Goal: Task Accomplishment & Management: Complete application form

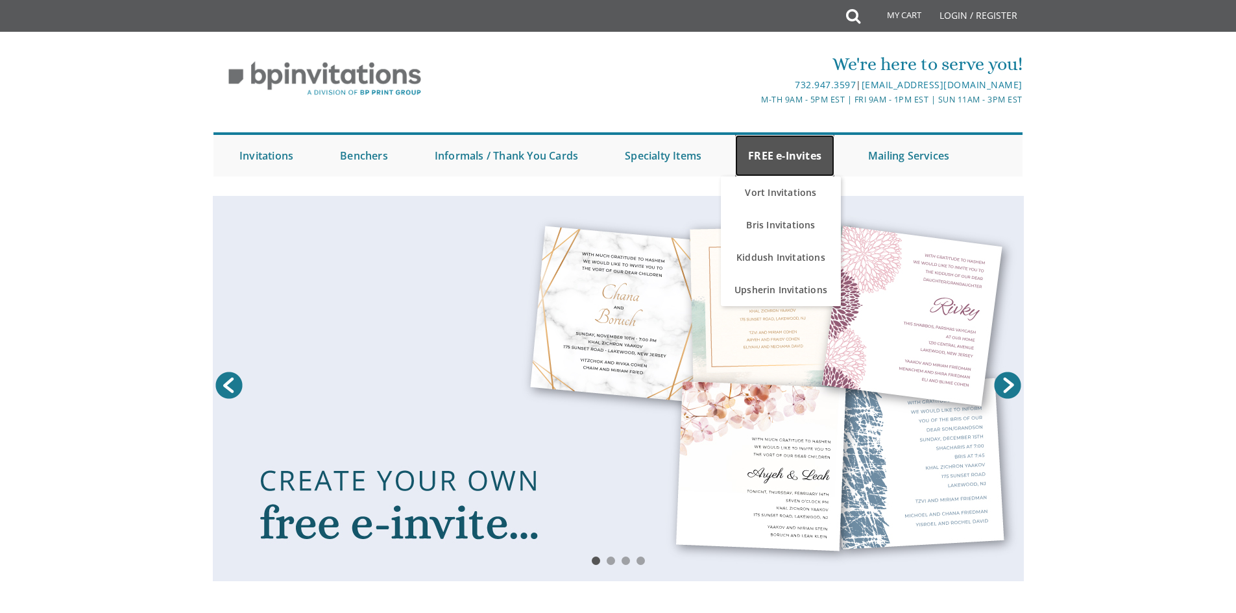
click at [770, 166] on link "FREE e-Invites" at bounding box center [784, 156] width 99 height 42
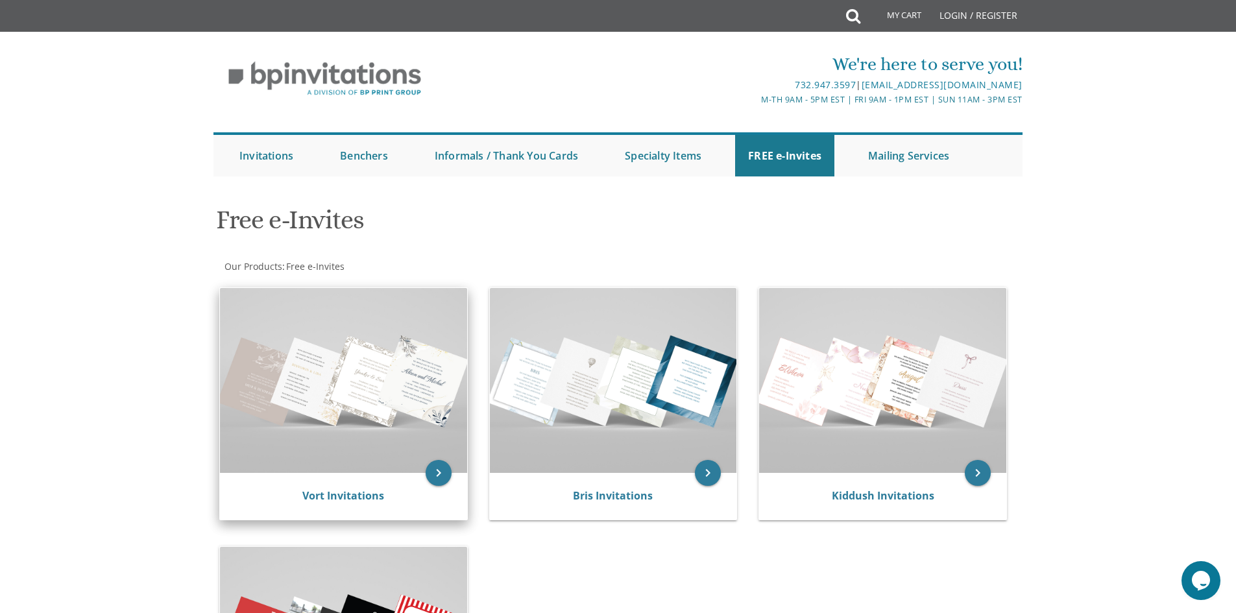
click at [384, 345] on img at bounding box center [343, 380] width 247 height 185
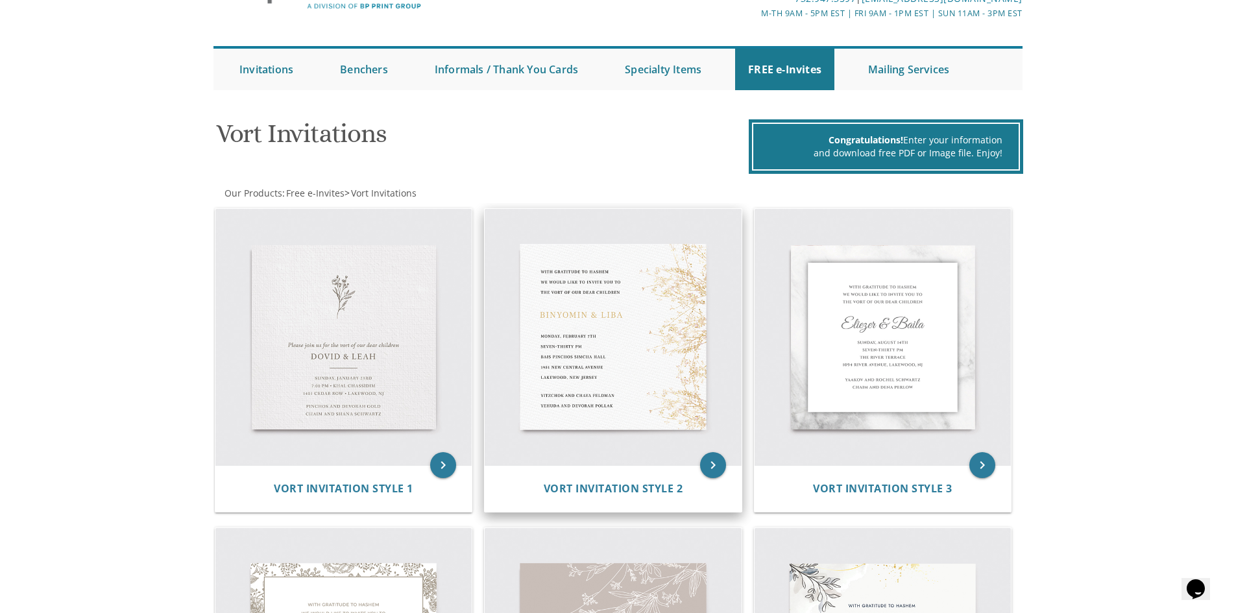
scroll to position [130, 0]
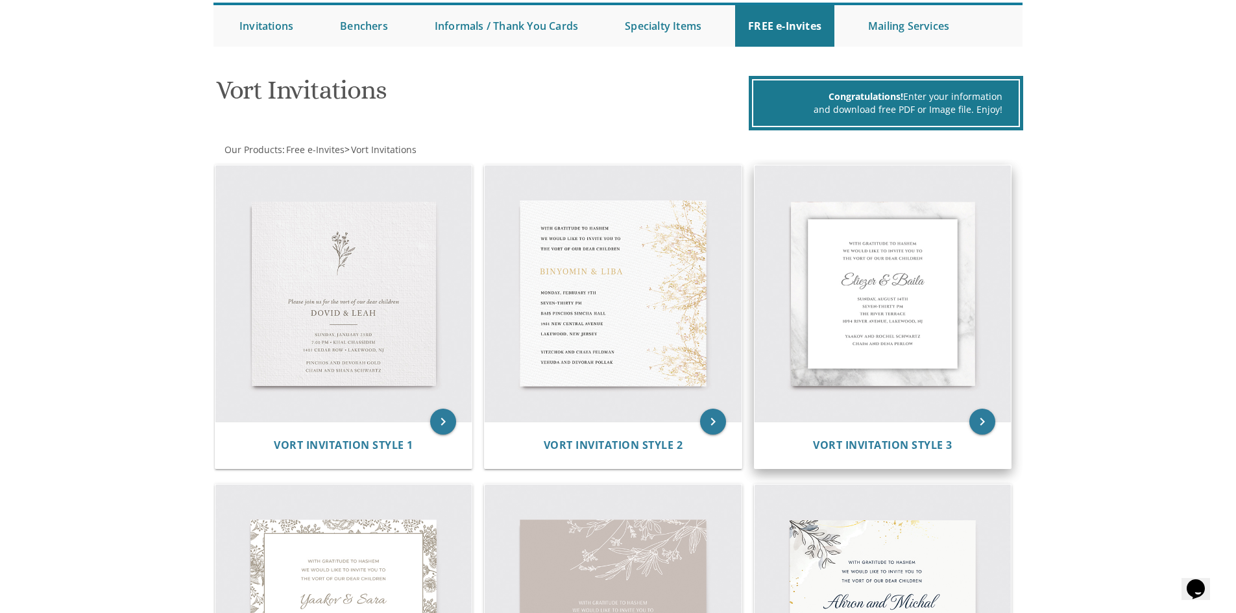
click at [933, 313] on img at bounding box center [883, 293] width 257 height 257
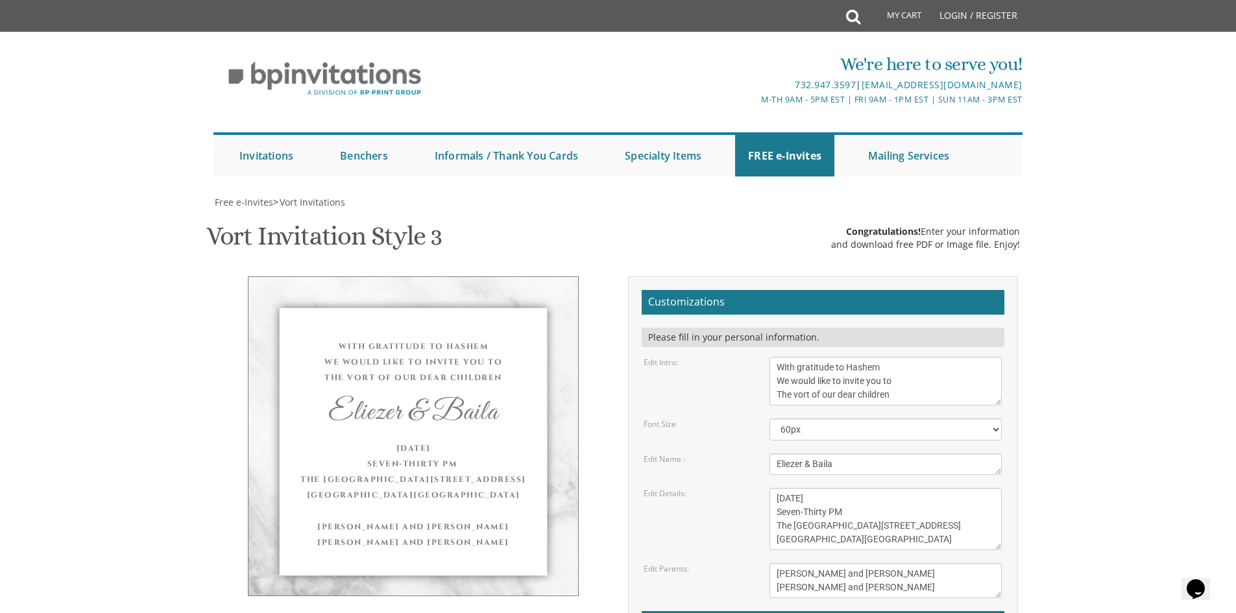
click at [899, 369] on textarea "With gratitude to Hashem We would like to invite you to The vort of our dear ch…" at bounding box center [886, 381] width 232 height 49
click at [901, 357] on textarea "With gratitude to Hashem We would like to invite you to The vort of our dear ch…" at bounding box center [886, 381] width 232 height 49
click at [779, 357] on textarea "With gratitude to Hashem We would like to invite you to The vort of our dear ch…" at bounding box center [886, 381] width 232 height 49
type textarea "With gratitude to the hashem yisboroch We would be honored by your presence At …"
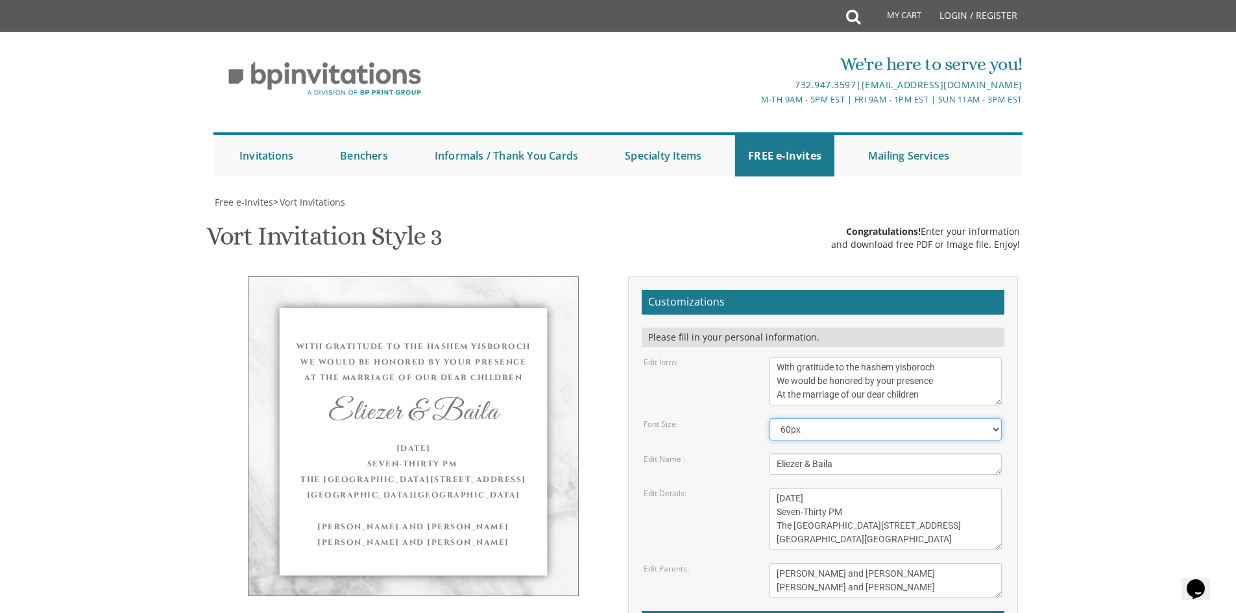
click at [825, 419] on select "40px 50px 60px 70px 80px" at bounding box center [886, 430] width 232 height 22
click at [707, 487] on form "Customizations Please fill in your personal information. Edit Intro: With grati…" at bounding box center [823, 501] width 363 height 423
click at [871, 454] on textarea "Eliezer & Baila" at bounding box center [886, 464] width 232 height 21
type textarea "E"
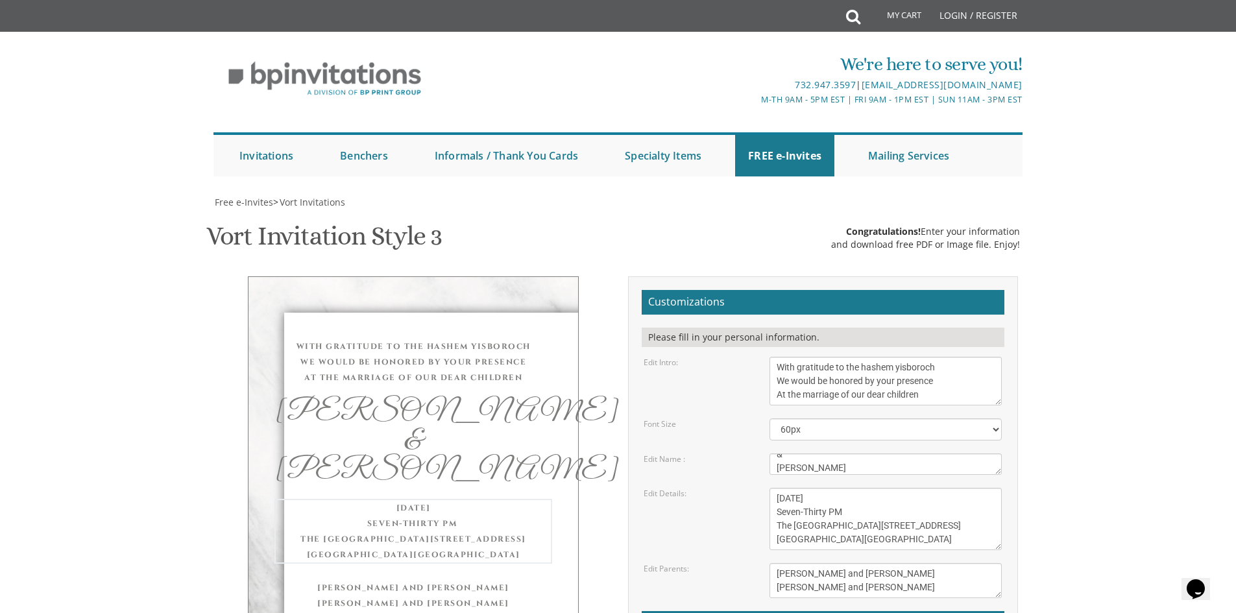
drag, startPoint x: 884, startPoint y: 439, endPoint x: 772, endPoint y: 437, distance: 112.3
click at [772, 488] on textarea "Wednesday, June 8th Seven-Thirty PM The River Terrace 1094 River Avenue, Lakewo…" at bounding box center [886, 519] width 232 height 62
click at [805, 454] on textarea "Eliezer & Baila" at bounding box center [886, 464] width 232 height 21
click at [401, 398] on div "Shimon & Toby" at bounding box center [414, 443] width 278 height 90
click at [314, 403] on div "Shimon & Toby" at bounding box center [414, 442] width 278 height 88
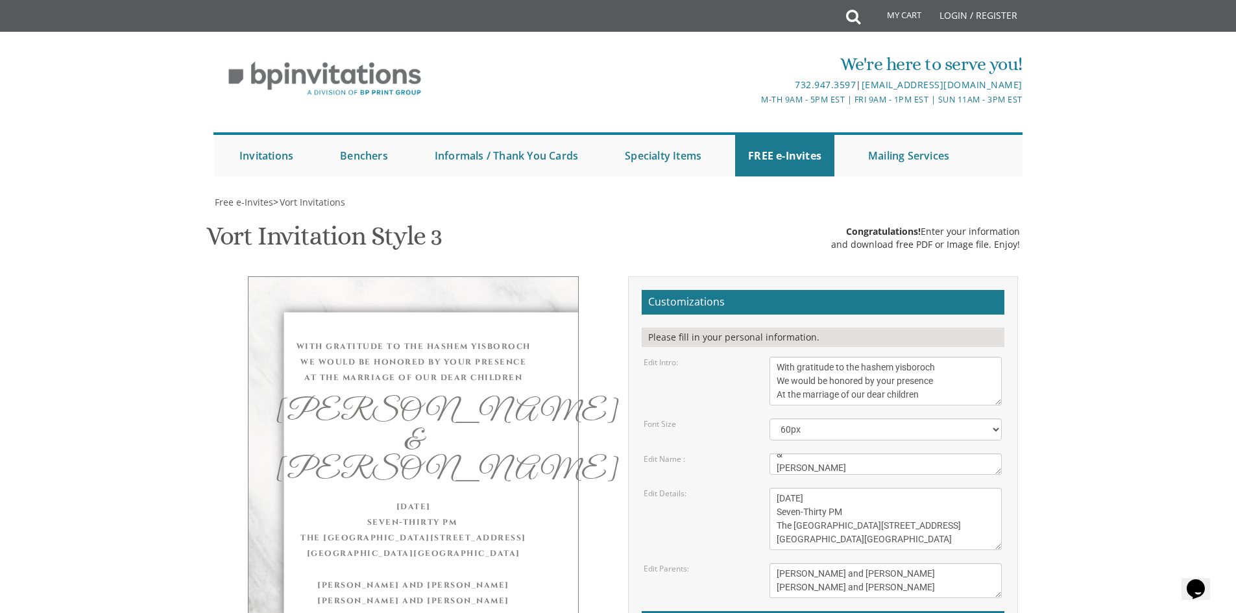
drag, startPoint x: 442, startPoint y: 392, endPoint x: 635, endPoint y: 404, distance: 193.1
click at [447, 398] on div "Shimon & Toby" at bounding box center [414, 442] width 278 height 88
click at [827, 454] on textarea "Eliezer & Baila" at bounding box center [886, 464] width 232 height 21
click at [775, 454] on textarea "Eliezer & Baila" at bounding box center [886, 464] width 232 height 21
click at [834, 454] on textarea "Eliezer & Baila" at bounding box center [886, 464] width 232 height 21
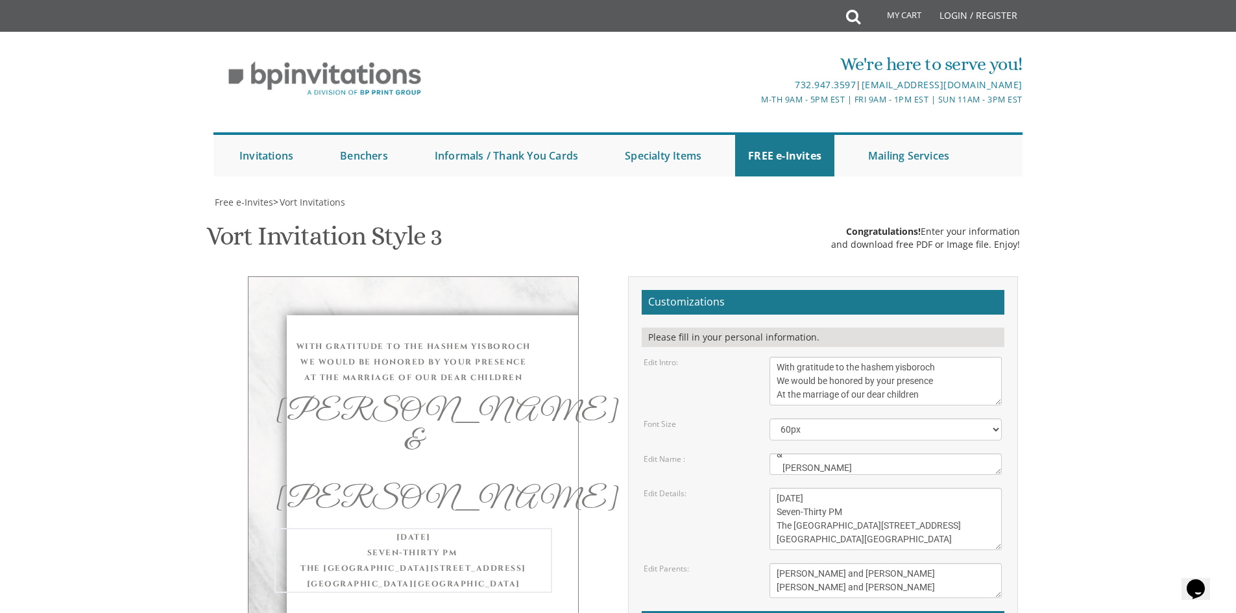
click at [869, 488] on textarea "Wednesday, June 8th Seven-Thirty PM The River Terrace 1094 River Avenue, Lakewo…" at bounding box center [886, 519] width 232 height 62
click at [855, 454] on textarea "Eliezer & Baila" at bounding box center [886, 464] width 232 height 21
type textarea "Shimon &"
click at [842, 454] on textarea "Eliezer & Baila" at bounding box center [886, 464] width 232 height 21
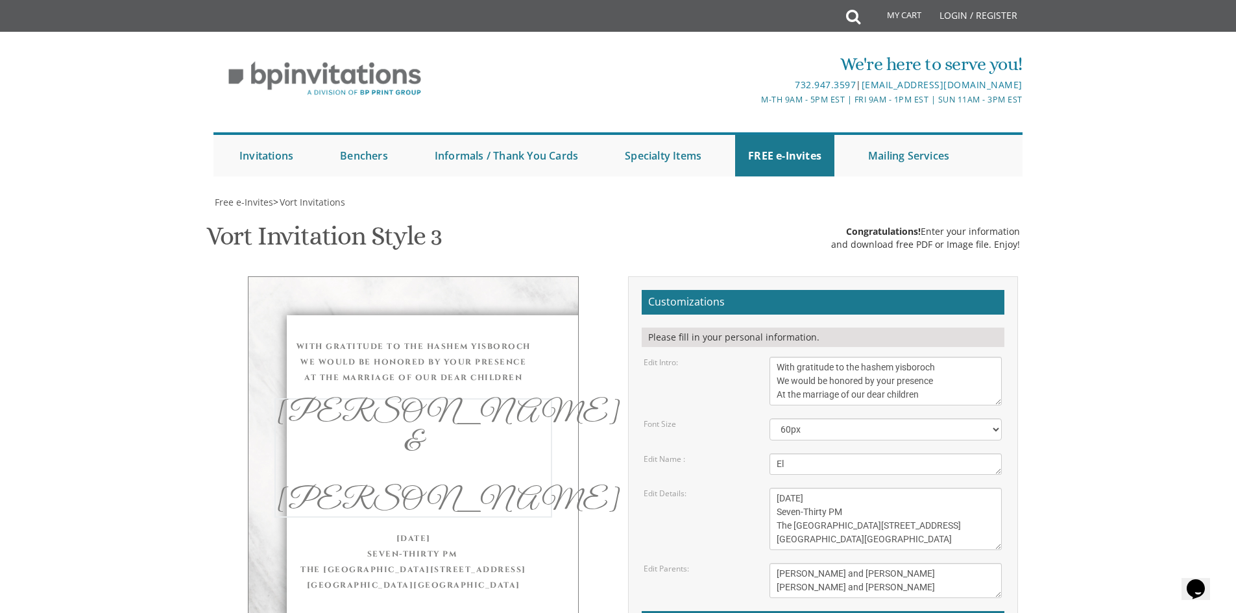
type textarea "E"
drag, startPoint x: 614, startPoint y: 393, endPoint x: 588, endPoint y: 392, distance: 26.0
click at [606, 394] on div "With gratitude to the hashem yisboroch We would be honored by your presence At …" at bounding box center [414, 489] width 410 height 426
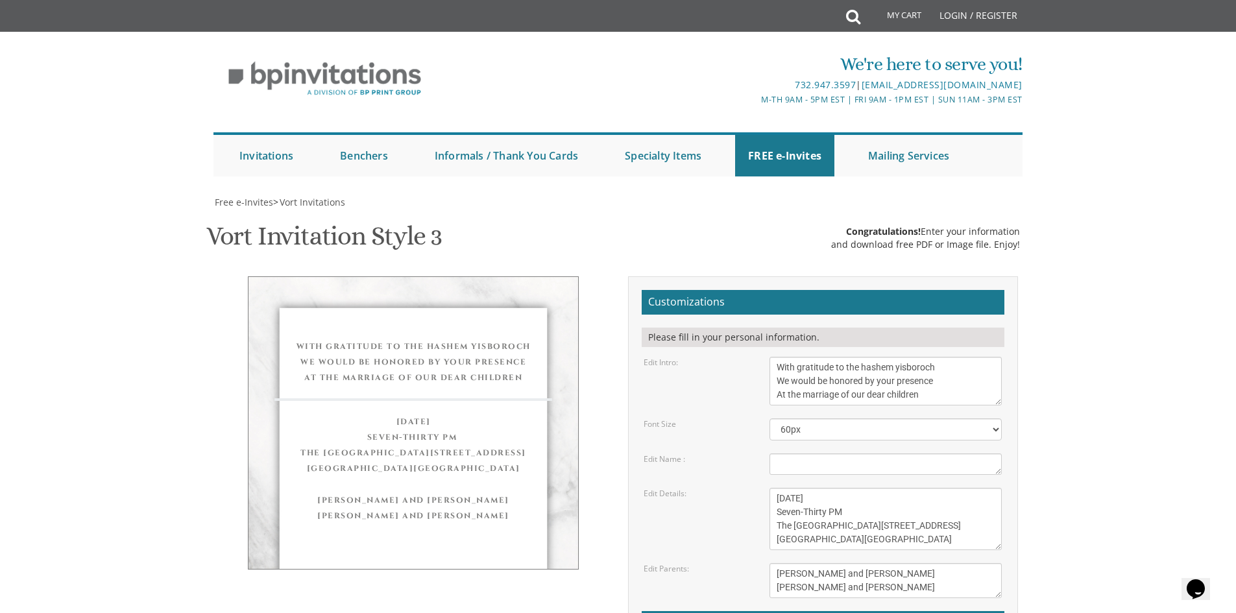
click at [785, 454] on textarea "Eliezer & Baila" at bounding box center [886, 464] width 232 height 21
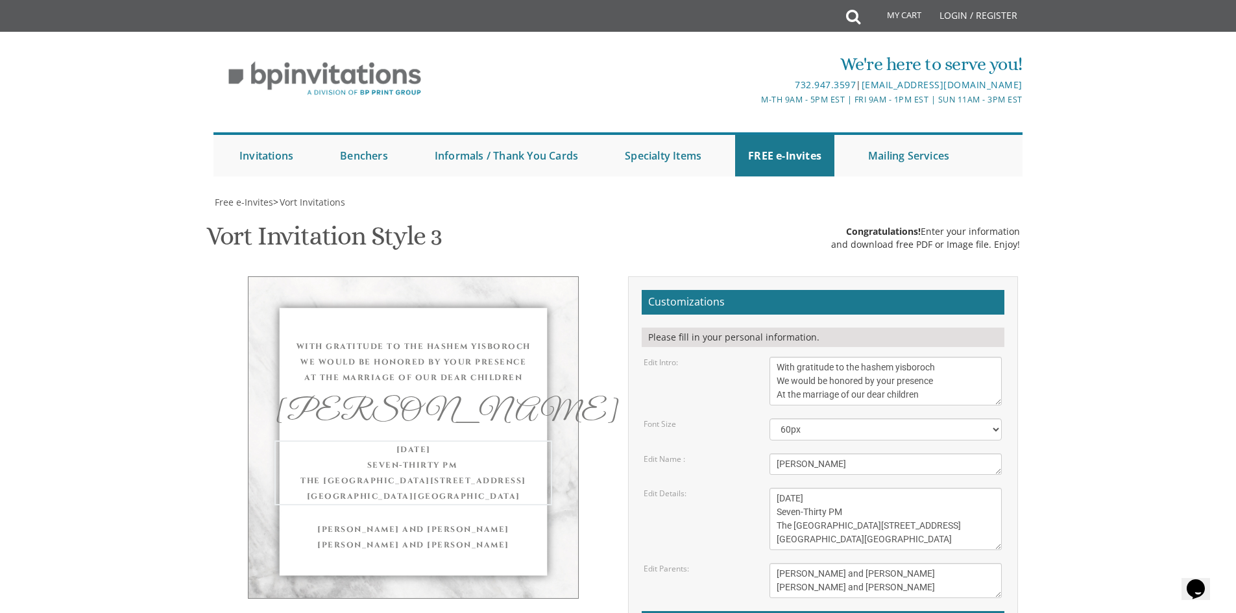
click at [862, 488] on textarea "Wednesday, June 8th Seven-Thirty PM The River Terrace 1094 River Avenue, Lakewo…" at bounding box center [886, 519] width 232 height 62
click at [841, 454] on textarea "Eliezer & Baila" at bounding box center [886, 464] width 232 height 21
click at [811, 488] on textarea "Wednesday, June 8th Seven-Thirty PM The River Terrace 1094 River Avenue, Lakewo…" at bounding box center [886, 519] width 232 height 62
click at [803, 454] on textarea "Eliezer & Baila" at bounding box center [886, 464] width 232 height 21
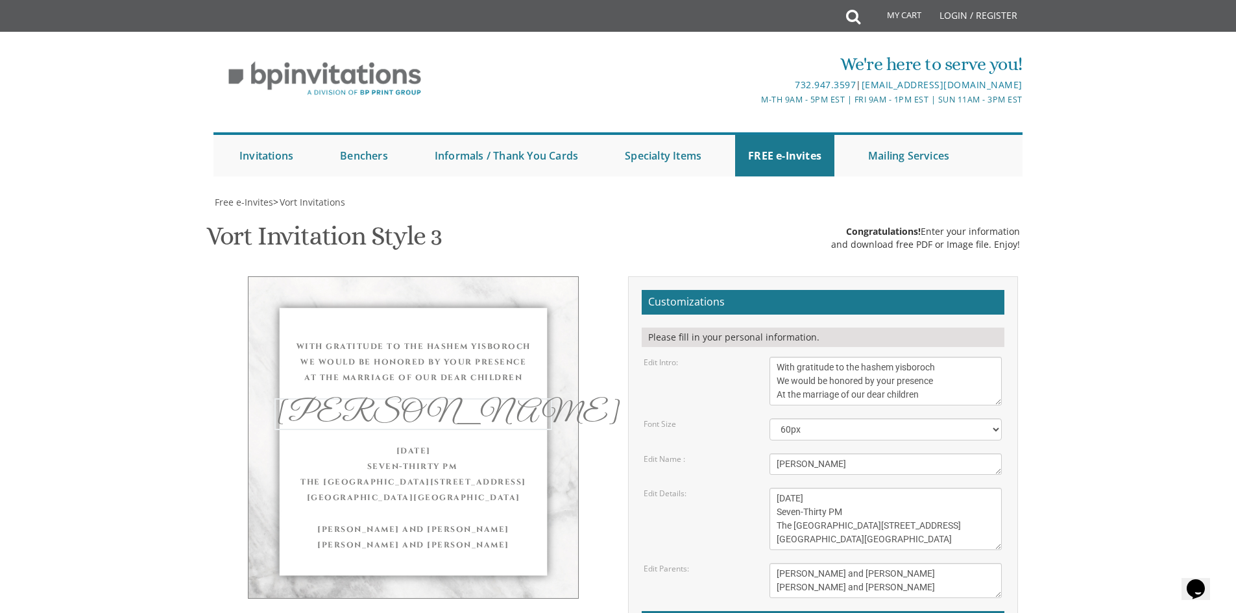
click at [777, 454] on textarea "Eliezer & Baila" at bounding box center [886, 464] width 232 height 21
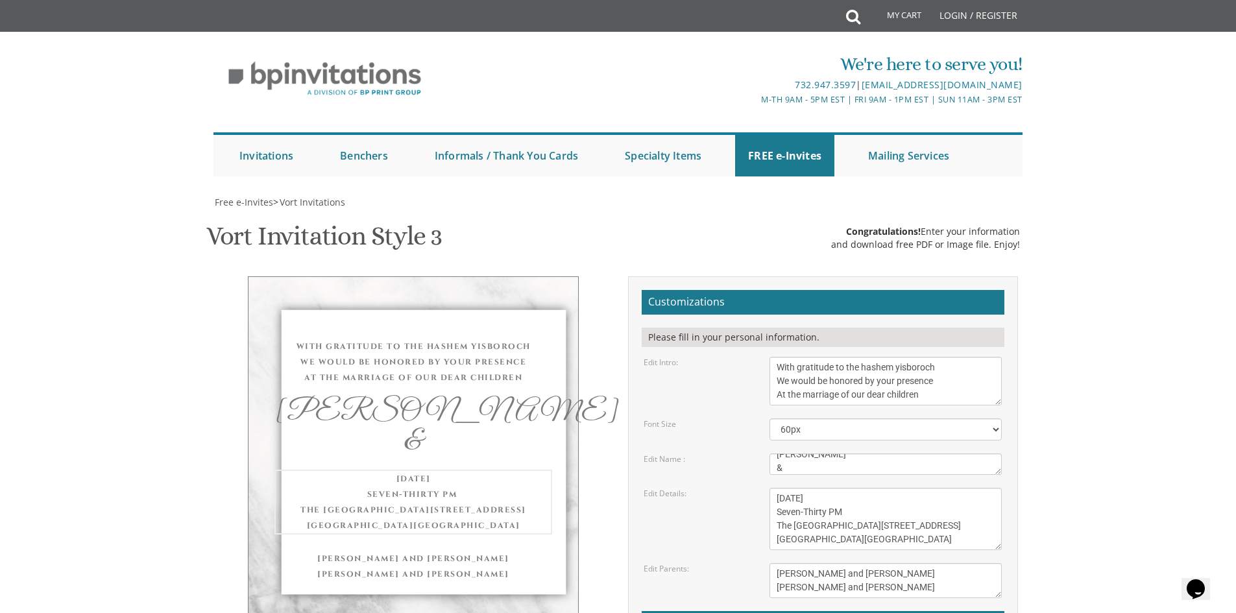
click at [851, 488] on textarea "Wednesday, June 8th Seven-Thirty PM The River Terrace 1094 River Avenue, Lakewo…" at bounding box center [886, 519] width 232 height 62
click at [839, 454] on textarea "Eliezer & Baila" at bounding box center [886, 464] width 232 height 21
click at [779, 454] on textarea "Eliezer & Baila" at bounding box center [886, 464] width 232 height 21
click at [822, 488] on textarea "Wednesday, June 8th Seven-Thirty PM The River Terrace 1094 River Avenue, Lakewo…" at bounding box center [886, 519] width 232 height 62
click at [807, 454] on textarea "Eliezer & Baila" at bounding box center [886, 464] width 232 height 21
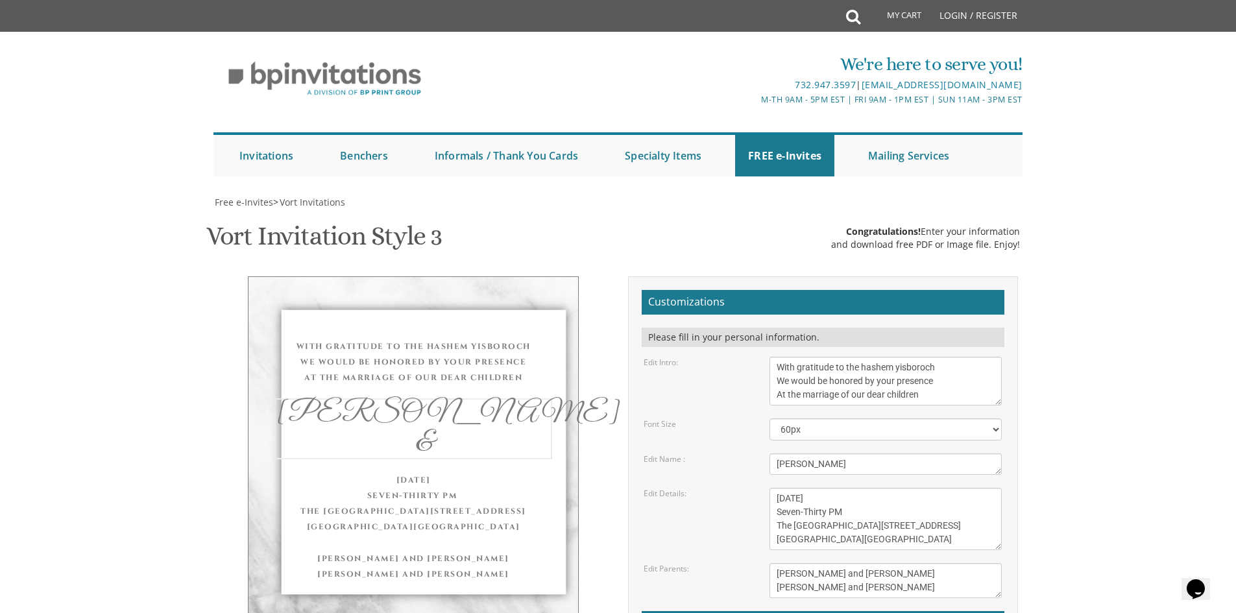
type textarea "Shimon"
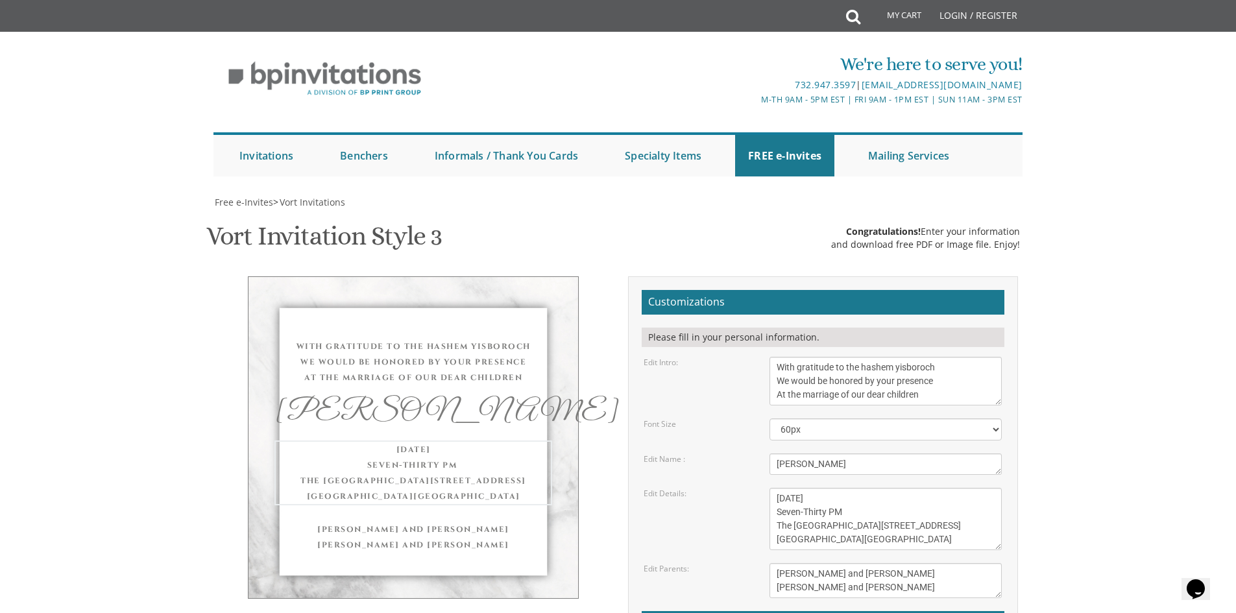
click at [855, 488] on textarea "Wednesday, June 8th Seven-Thirty PM The River Terrace 1094 River Avenue, Lakewo…" at bounding box center [886, 519] width 232 height 62
click at [846, 454] on textarea "Eliezer & Baila" at bounding box center [886, 464] width 232 height 21
click at [825, 419] on select "40px 50px 60px 70px 80px" at bounding box center [886, 430] width 232 height 22
select select "50px"
click at [770, 419] on select "40px 50px 60px 70px 80px" at bounding box center [886, 430] width 232 height 22
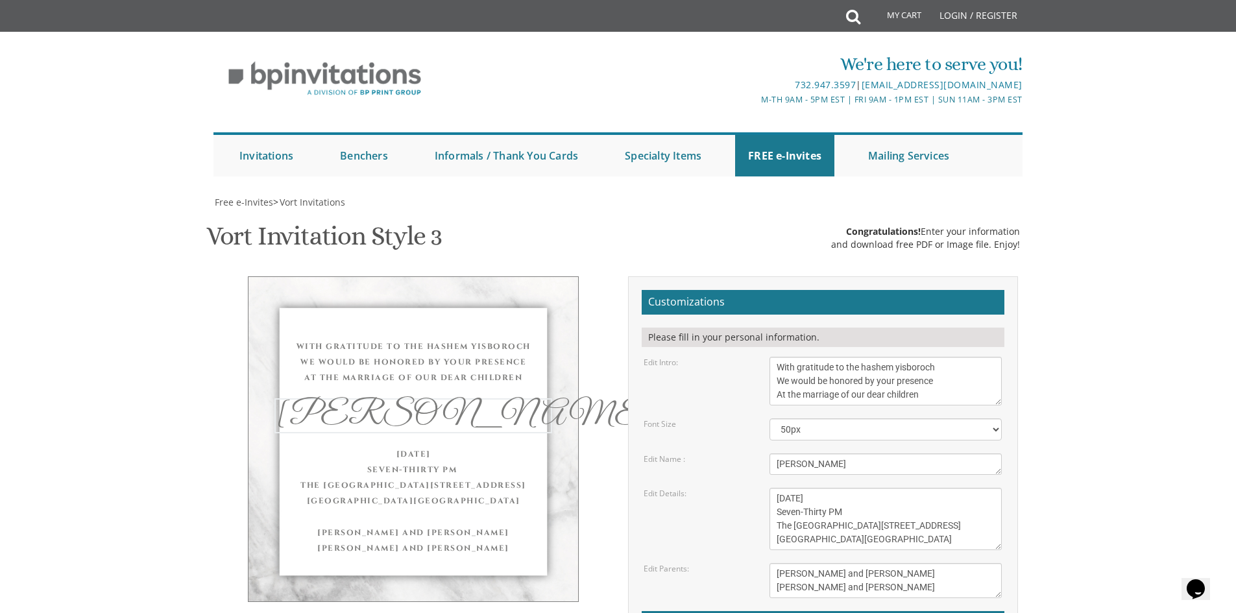
click at [825, 454] on textarea "Eliezer & Baila" at bounding box center [886, 464] width 232 height 21
click at [777, 454] on textarea "Eliezer & Baila" at bounding box center [886, 464] width 232 height 21
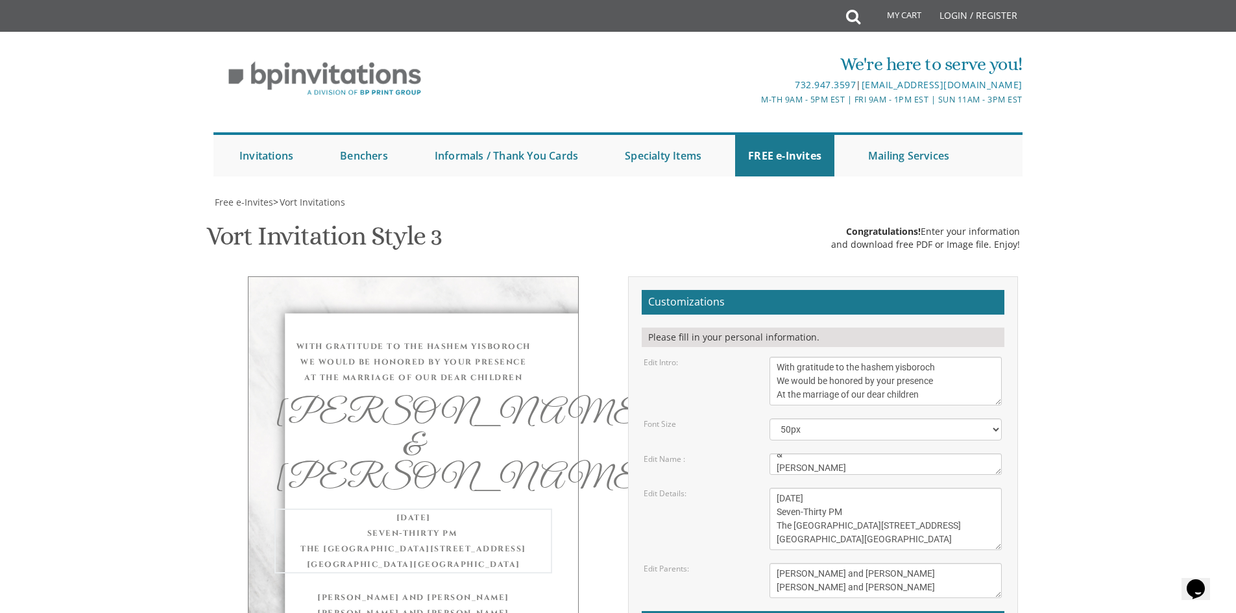
click at [870, 488] on textarea "Wednesday, June 8th Seven-Thirty PM The River Terrace 1094 River Avenue, Lakewo…" at bounding box center [886, 519] width 232 height 62
click at [833, 488] on textarea "Wednesday, June 8th Seven-Thirty PM The River Terrace 1094 River Avenue, Lakewo…" at bounding box center [886, 519] width 232 height 62
click at [822, 454] on textarea "Eliezer & Baila" at bounding box center [886, 464] width 232 height 21
type textarea "Shimon & Toby"
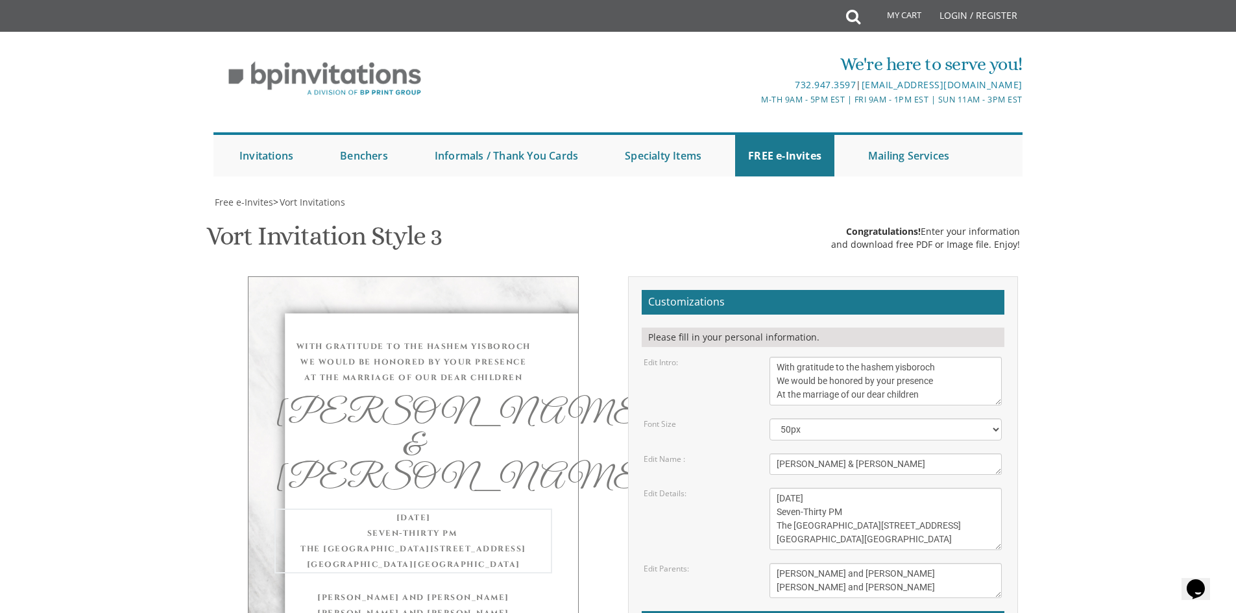
click at [886, 488] on textarea "Wednesday, June 8th Seven-Thirty PM The River Terrace 1094 River Avenue, Lakewo…" at bounding box center [886, 519] width 232 height 62
drag, startPoint x: 881, startPoint y: 432, endPoint x: 770, endPoint y: 433, distance: 111.0
click at [770, 488] on textarea "Wednesday, June 8th Seven-Thirty PM The River Terrace 1094 River Avenue, Lakewo…" at bounding box center [886, 519] width 232 height 62
drag, startPoint x: 776, startPoint y: 451, endPoint x: 844, endPoint y: 454, distance: 68.8
click at [844, 488] on textarea "Wednesday, June 8th Seven-Thirty PM The River Terrace 1094 River Avenue, Lakewo…" at bounding box center [886, 519] width 232 height 62
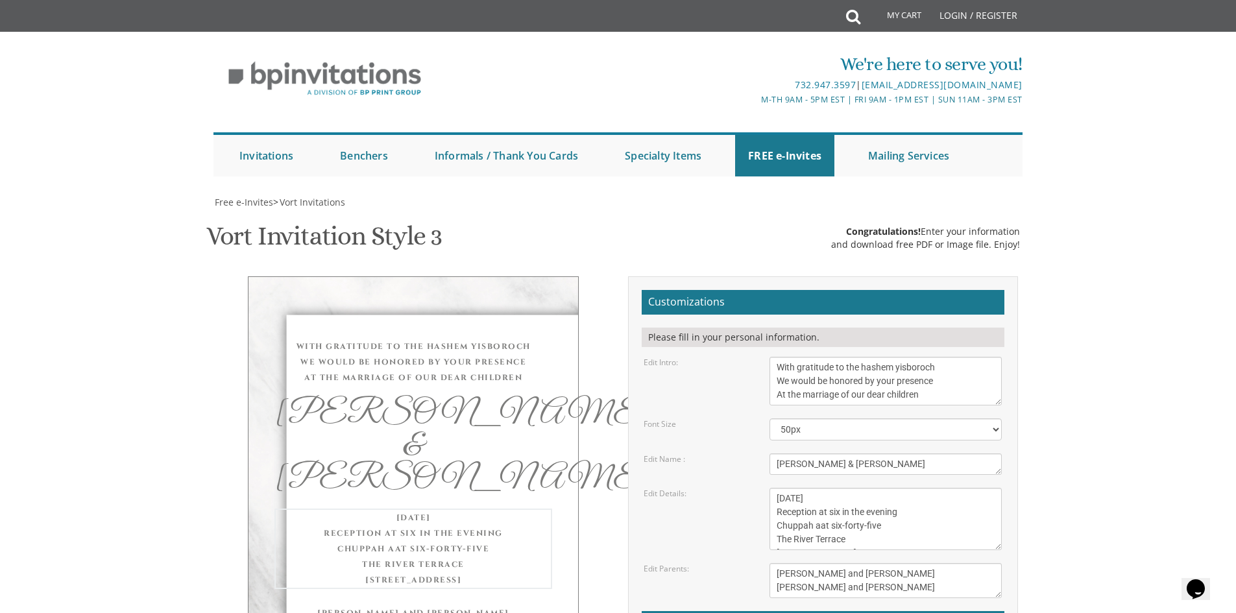
click at [801, 488] on textarea "Wednesday, June 8th Seven-Thirty PM The River Terrace 1094 River Avenue, Lakewo…" at bounding box center [886, 519] width 232 height 62
click at [838, 488] on textarea "Wednesday, June 8th Seven-Thirty PM The River Terrace 1094 River Avenue, Lakewo…" at bounding box center [886, 519] width 232 height 62
click at [850, 488] on textarea "Wednesday, June 8th Seven-Thirty PM The River Terrace 1094 River Avenue, Lakewo…" at bounding box center [886, 519] width 232 height 62
click at [815, 488] on textarea "Wednesday, June 8th Seven-Thirty PM The River Terrace 1094 River Avenue, Lakewo…" at bounding box center [886, 519] width 232 height 62
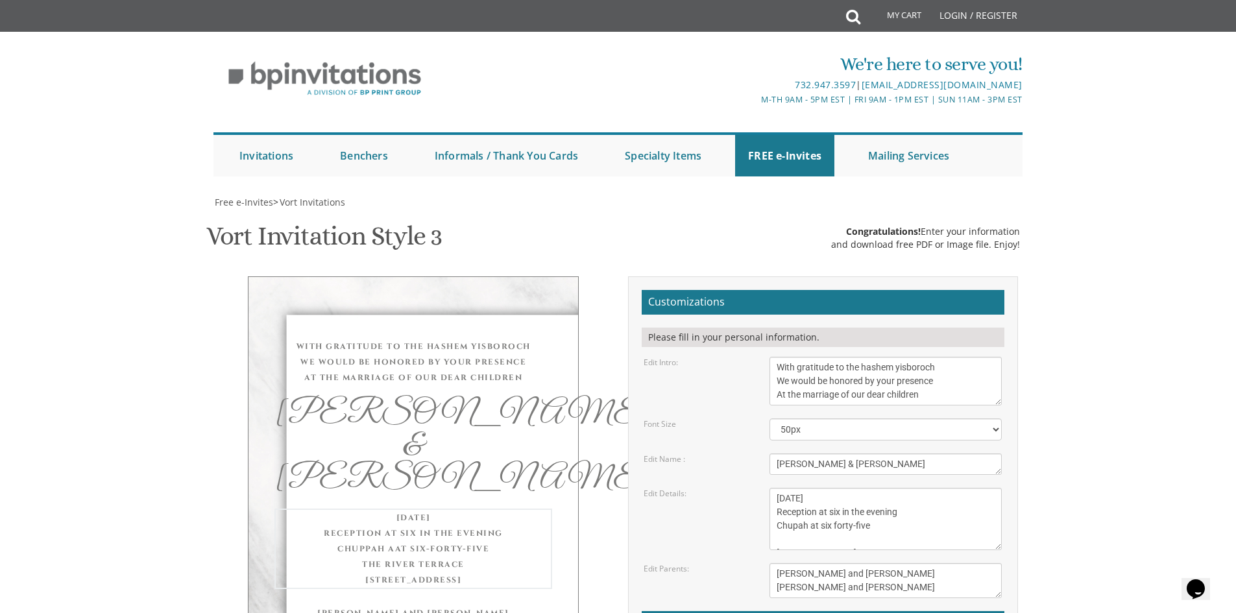
click at [812, 488] on textarea "Wednesday, June 8th Seven-Thirty PM The River Terrace 1094 River Avenue, Lakewo…" at bounding box center [886, 519] width 232 height 62
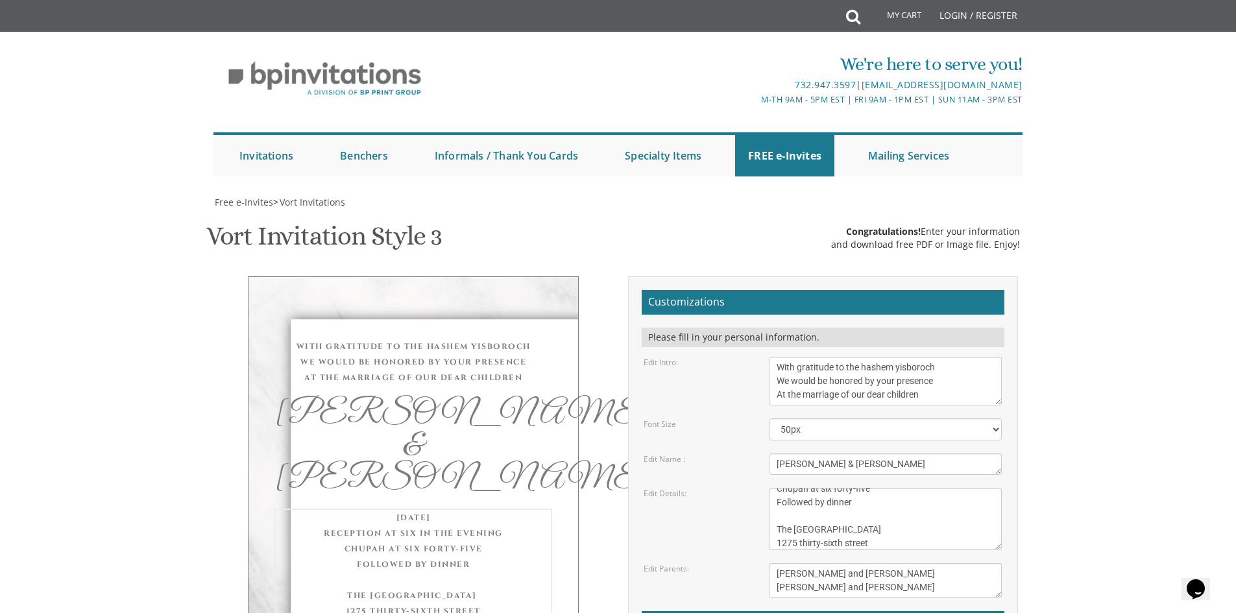
scroll to position [51, 0]
type textarea "Tuesday, November 11th Reception at six in the evening Chupah at six forty-five…"
click at [789, 419] on select "40px 50px 60px 70px 80px" at bounding box center [886, 430] width 232 height 22
select select "40px"
click at [770, 419] on select "40px 50px 60px 70px 80px" at bounding box center [886, 430] width 232 height 22
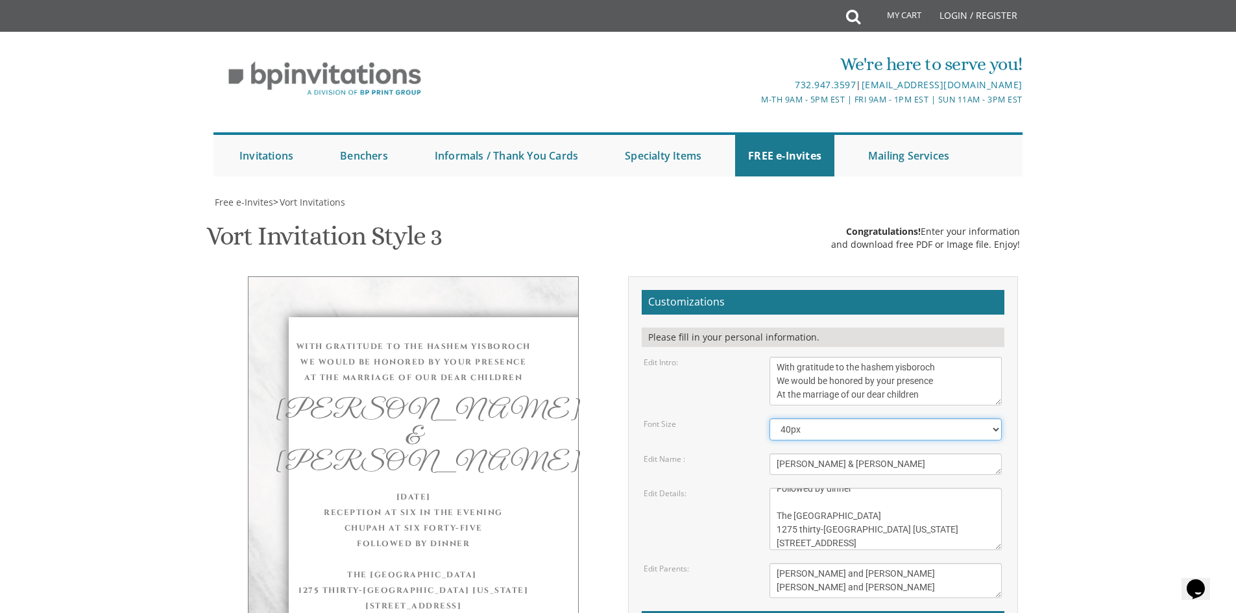
scroll to position [130, 0]
click at [893, 488] on textarea "Wednesday, June 8th Seven-Thirty PM The River Terrace 1094 River Avenue, Lakewo…" at bounding box center [886, 519] width 232 height 62
drag, startPoint x: 778, startPoint y: 410, endPoint x: 918, endPoint y: 405, distance: 140.3
click at [918, 488] on textarea "Wednesday, June 8th Seven-Thirty PM The River Terrace 1094 River Avenue, Lakewo…" at bounding box center [886, 519] width 232 height 62
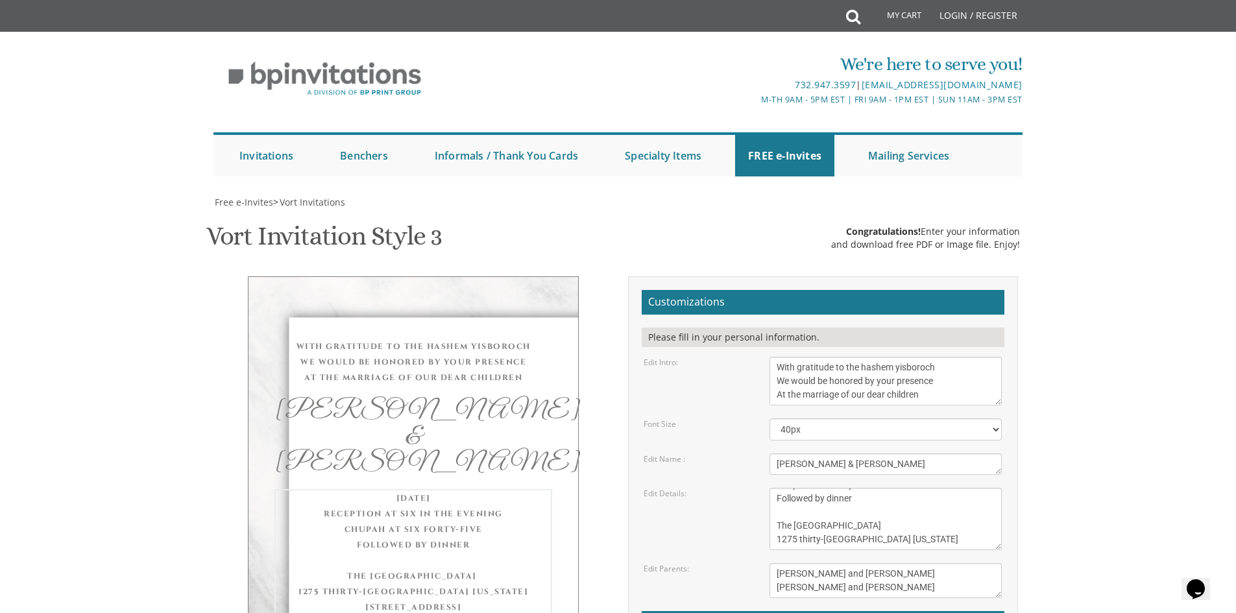
scroll to position [55, 0]
type textarea "Tuesday, November 11th Reception at six in the evening Chupah at six forty-five…"
click at [907, 563] on textarea "Mendy and Leah Klein Dovid and Rena Friedman" at bounding box center [886, 580] width 232 height 35
